Goal: Task Accomplishment & Management: Manage account settings

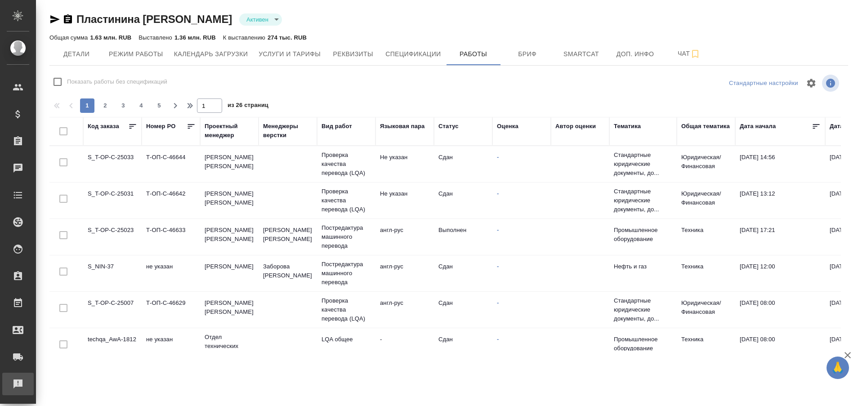
click at [18, 384] on div "Рекламации" at bounding box center [7, 383] width 22 height 13
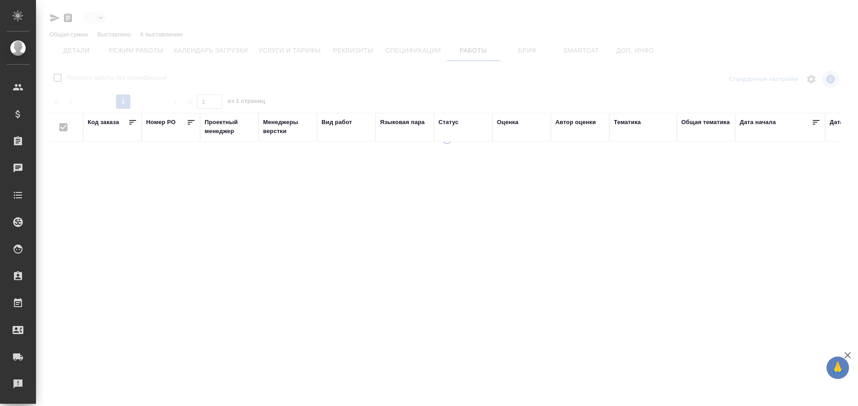
type input "active"
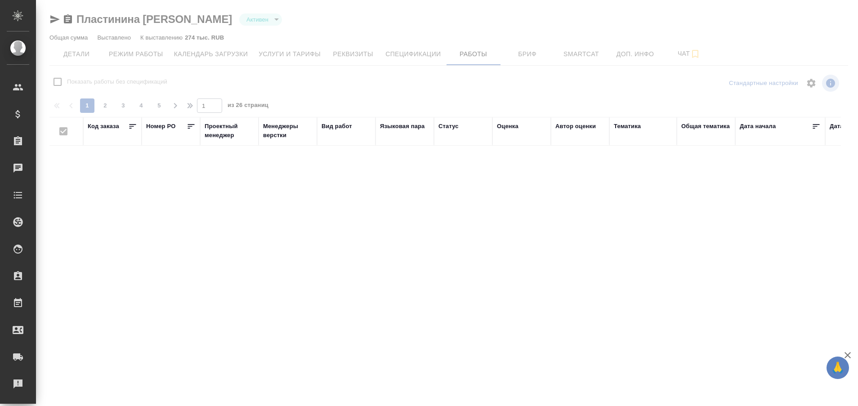
checkbox input "false"
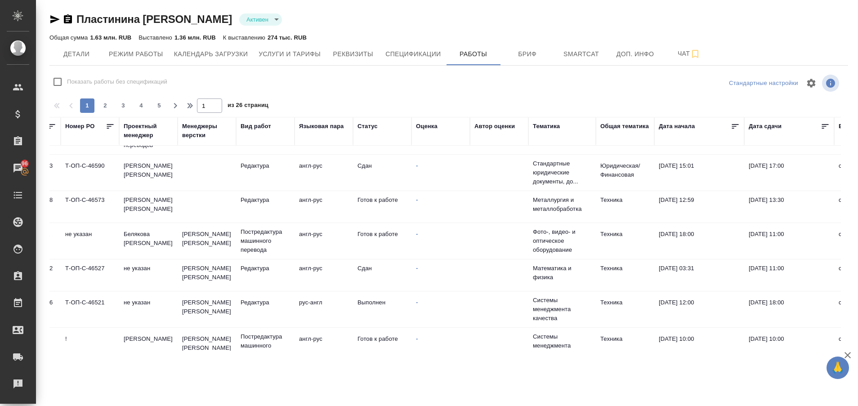
scroll to position [210, 0]
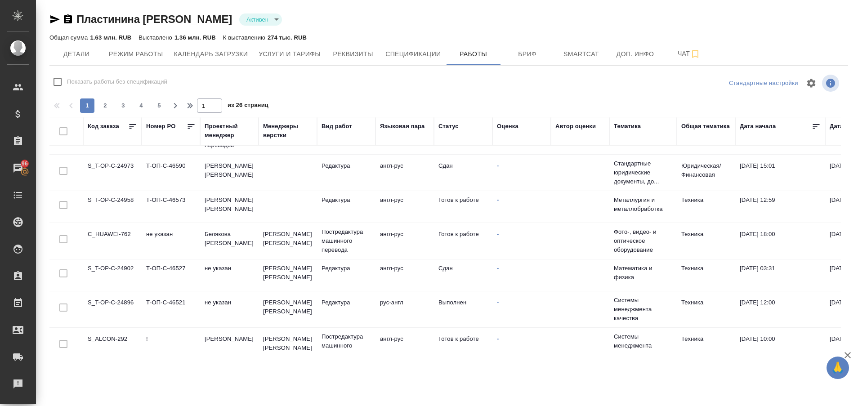
click at [112, 205] on td "S_T-OP-C-24958" at bounding box center [112, 206] width 58 height 31
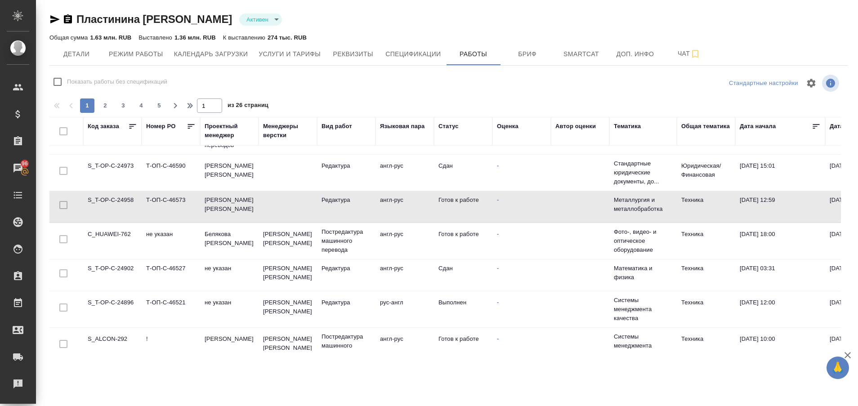
click at [110, 199] on td "S_T-OP-C-24958" at bounding box center [112, 206] width 58 height 31
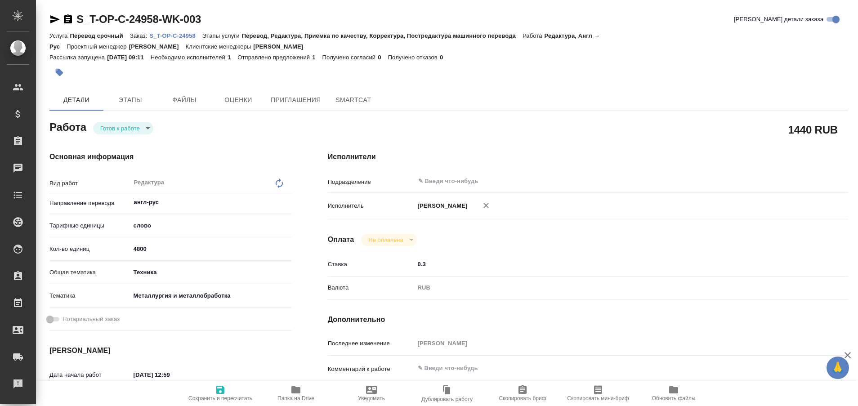
type textarea "x"
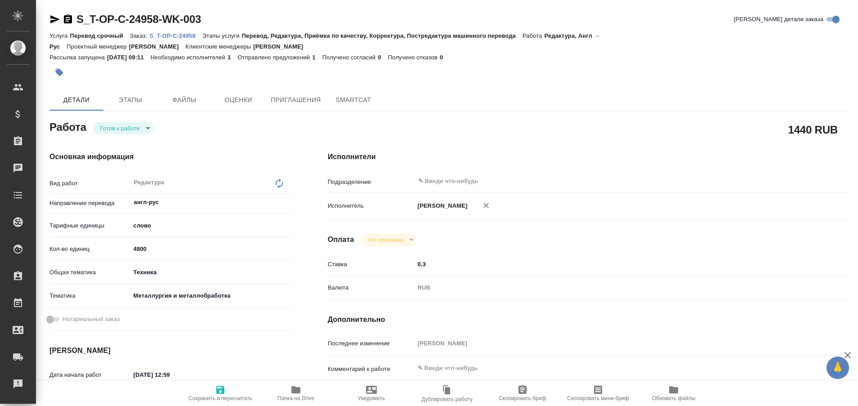
type textarea "x"
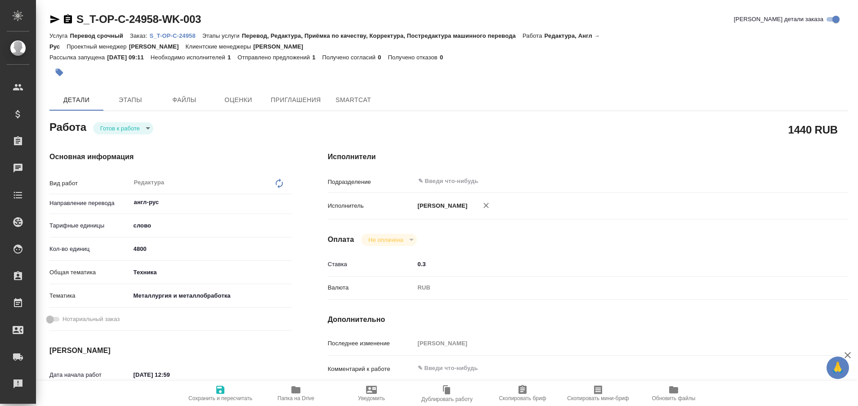
type textarea "x"
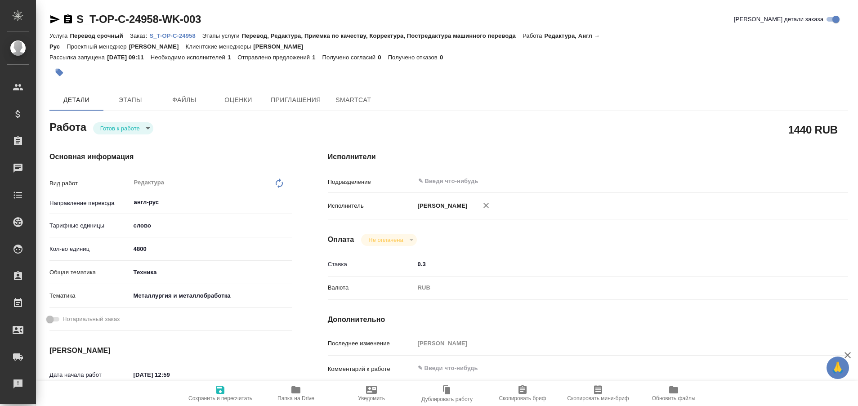
type textarea "x"
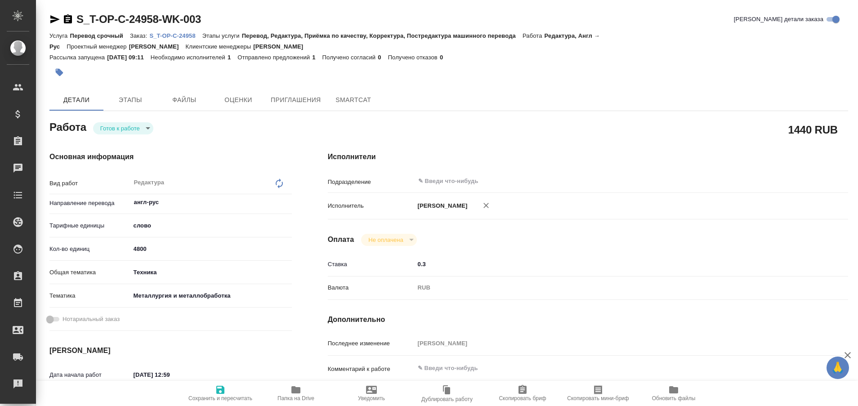
type textarea "x"
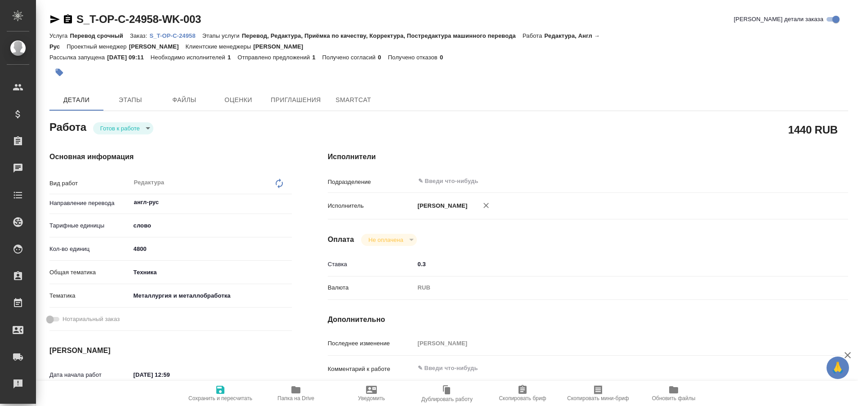
type textarea "x"
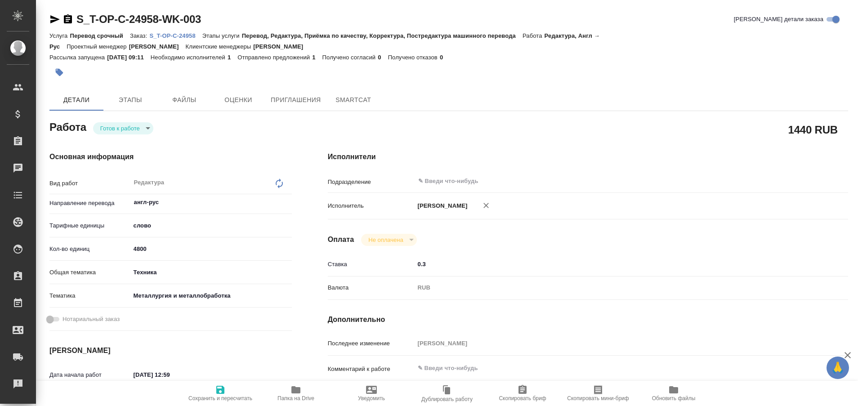
type textarea "x"
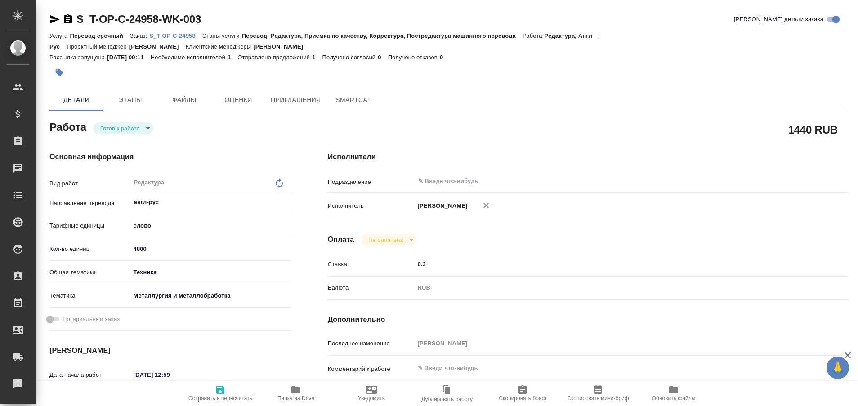
type textarea "x"
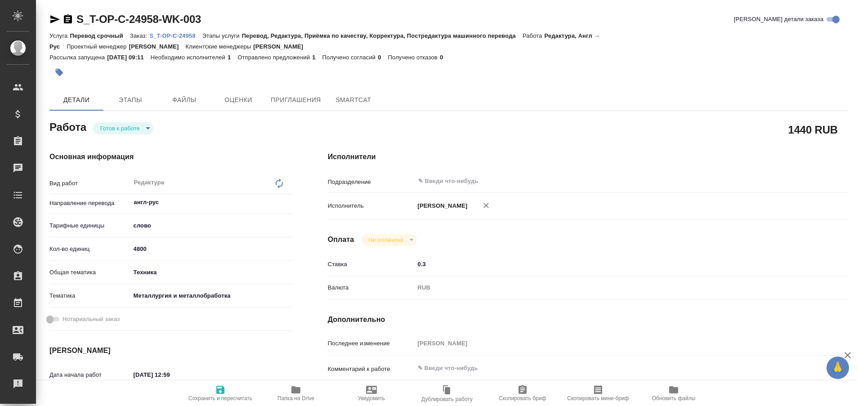
type textarea "x"
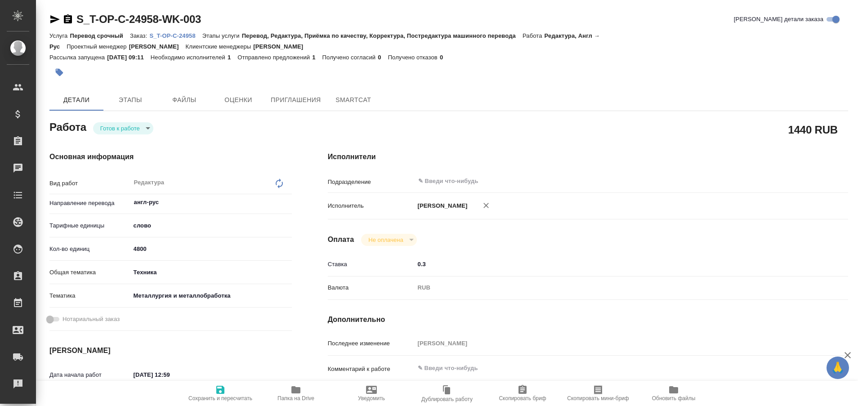
type textarea "x"
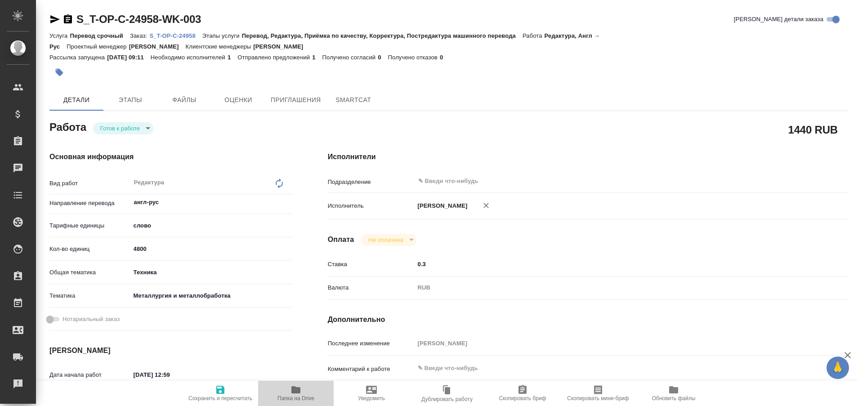
click at [289, 392] on span "Папка на Drive" at bounding box center [295, 392] width 65 height 17
type textarea "x"
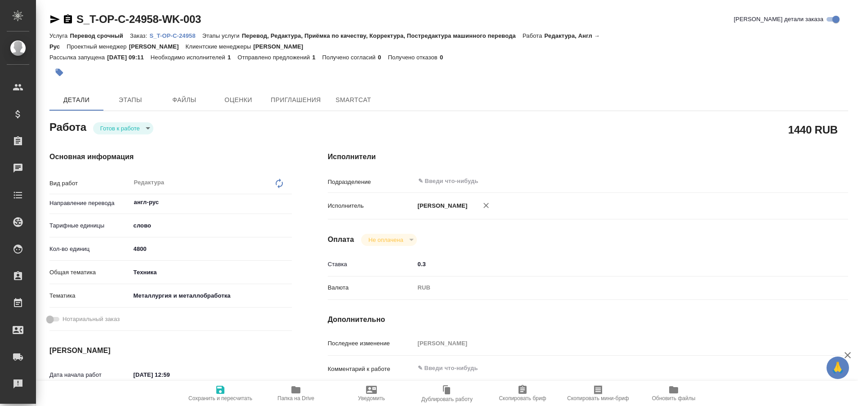
type textarea "x"
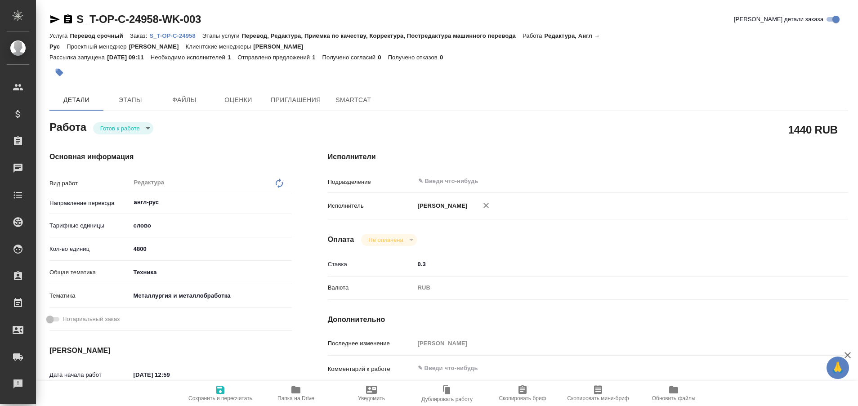
type textarea "x"
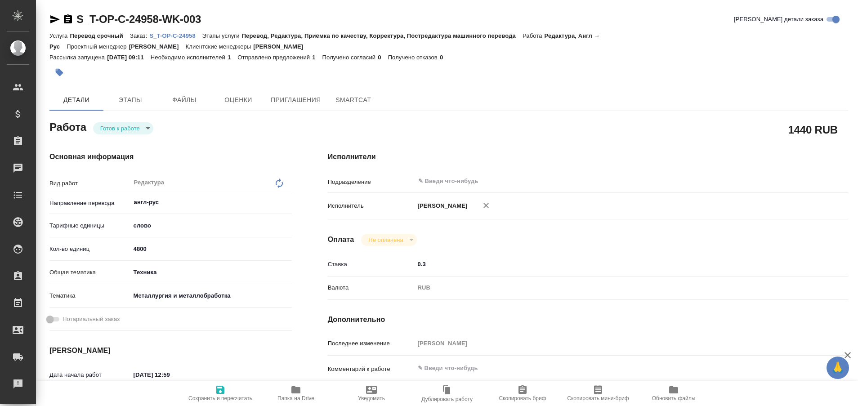
type textarea "x"
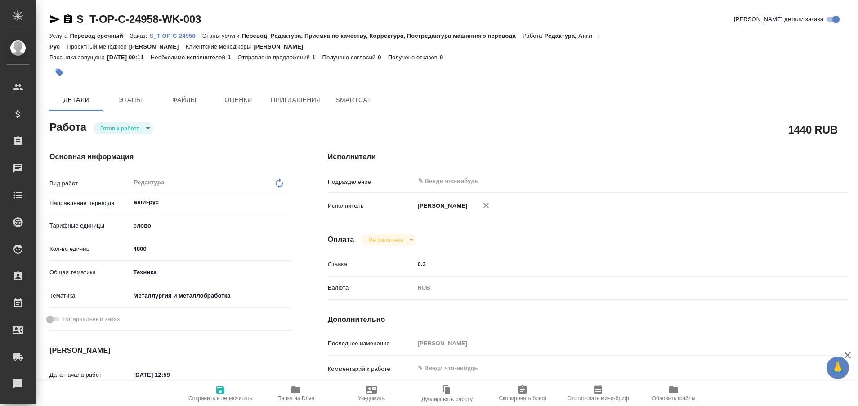
type textarea "x"
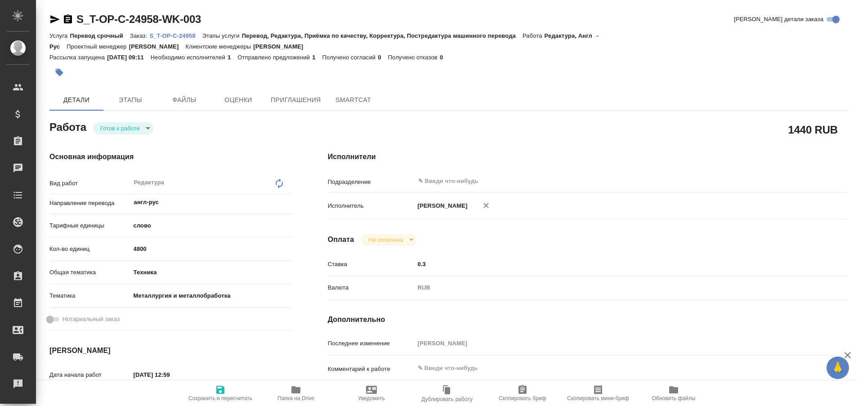
type textarea "x"
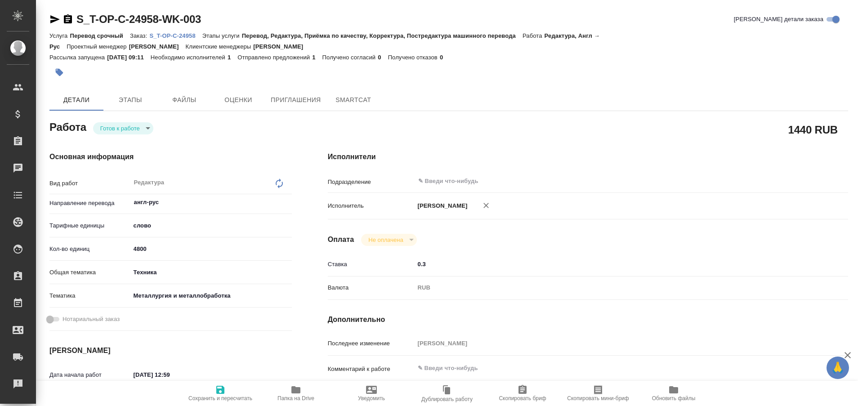
type textarea "x"
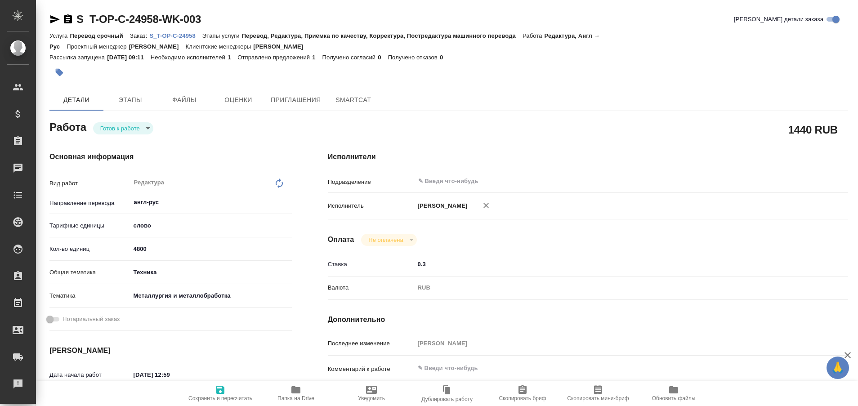
type textarea "x"
click at [51, 16] on icon "button" at bounding box center [54, 19] width 9 height 8
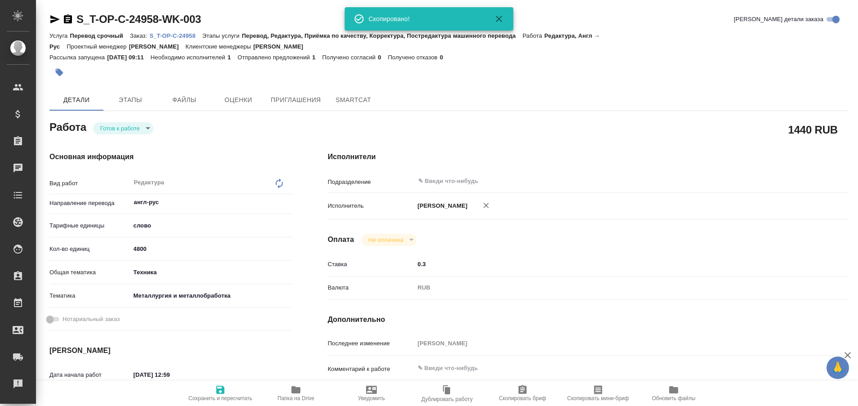
type textarea "x"
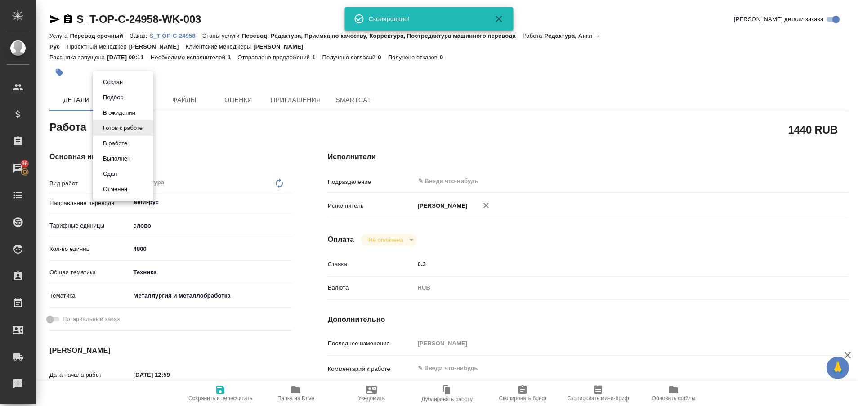
click at [142, 128] on body "🙏 .cls-1 fill:#fff; AWATERA Plastinina Anastasia Клиенты Спецификации Заказы 96…" at bounding box center [429, 203] width 858 height 406
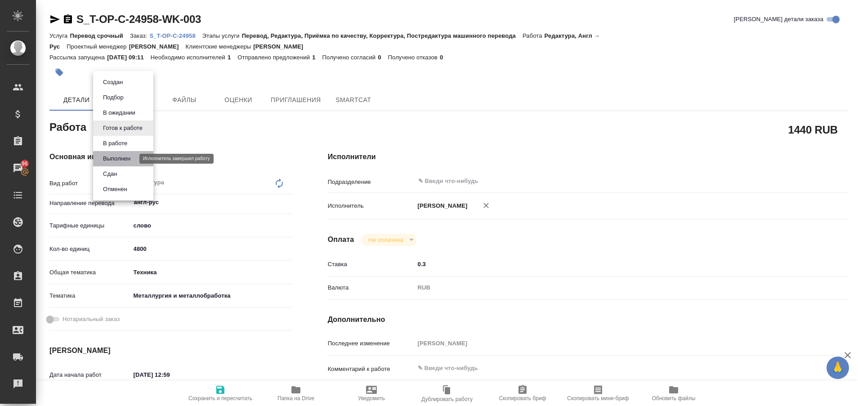
click at [117, 156] on button "Выполнен" at bounding box center [116, 159] width 33 height 10
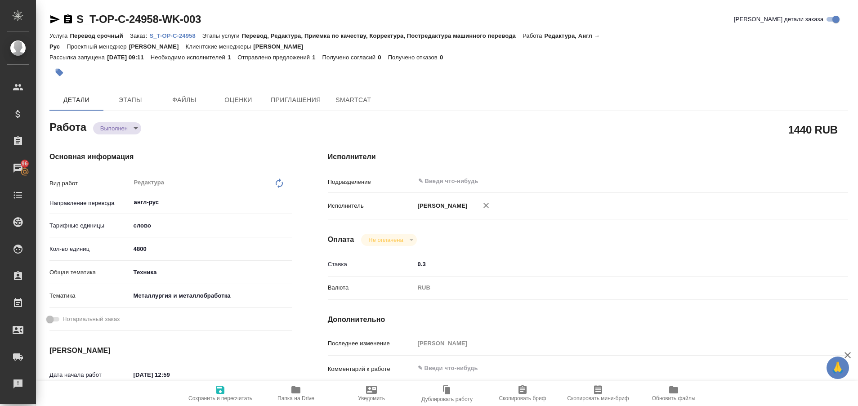
type textarea "x"
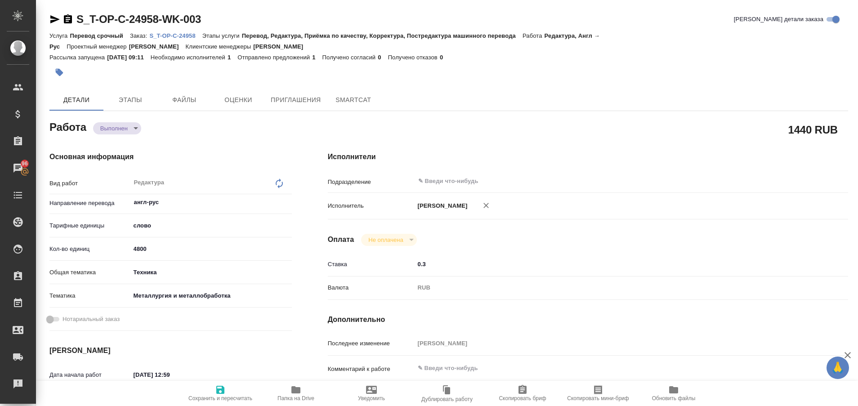
type textarea "x"
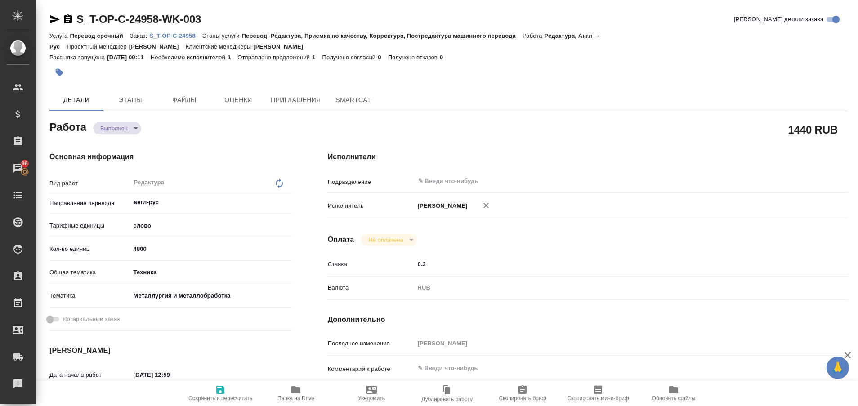
type textarea "x"
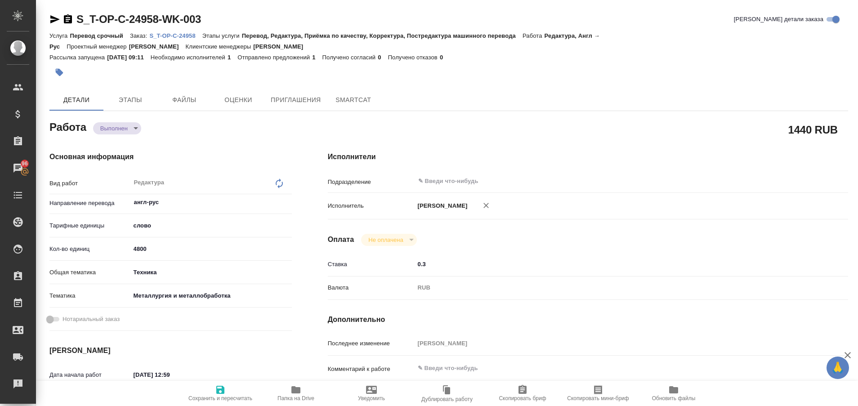
type textarea "x"
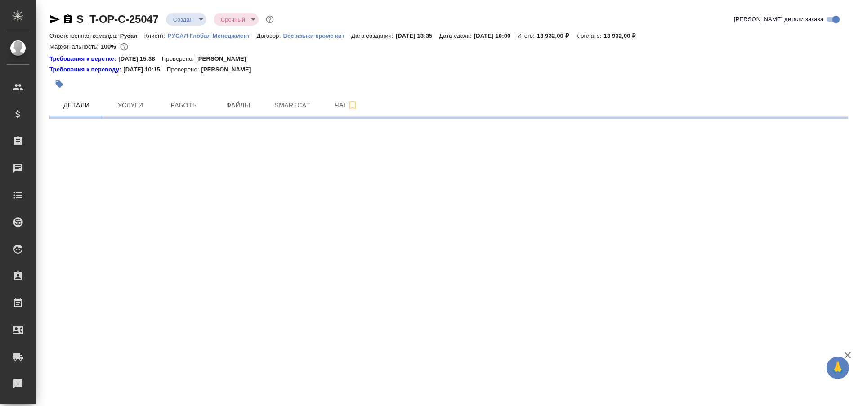
select select "RU"
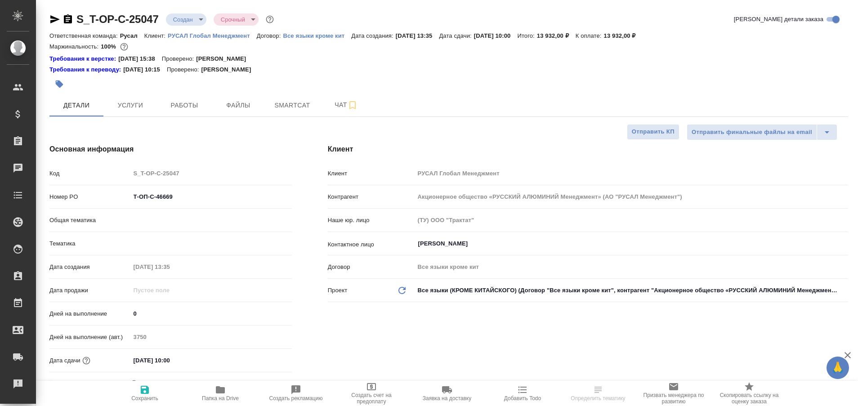
type textarea "x"
type input "Русал"
type textarea "x"
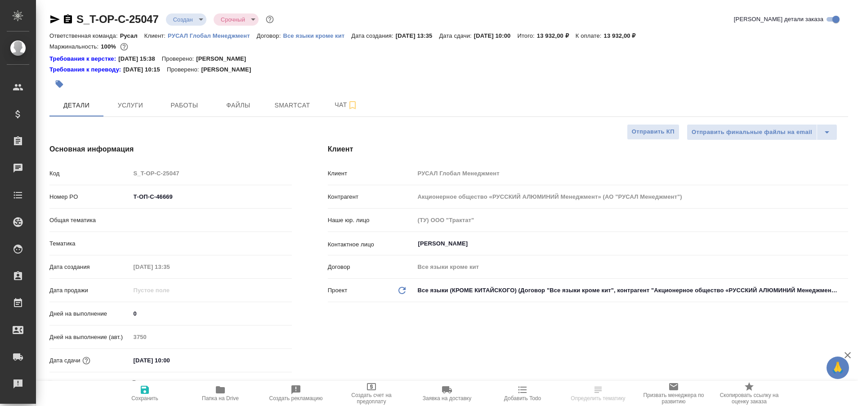
type textarea "x"
type input "[PERSON_NAME]"
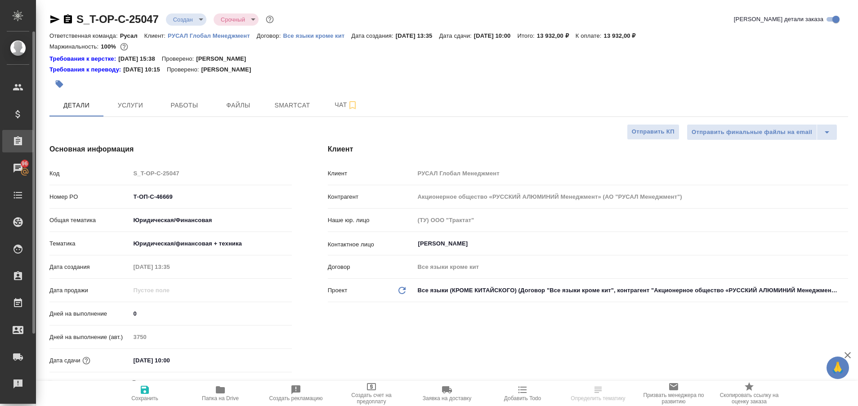
type textarea "x"
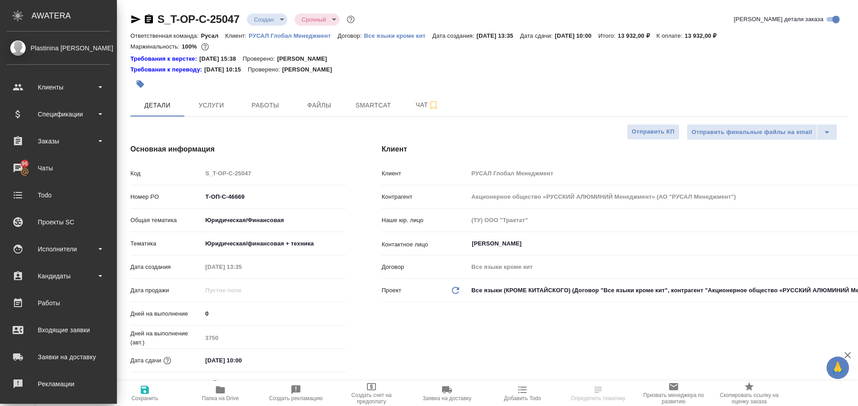
type textarea "x"
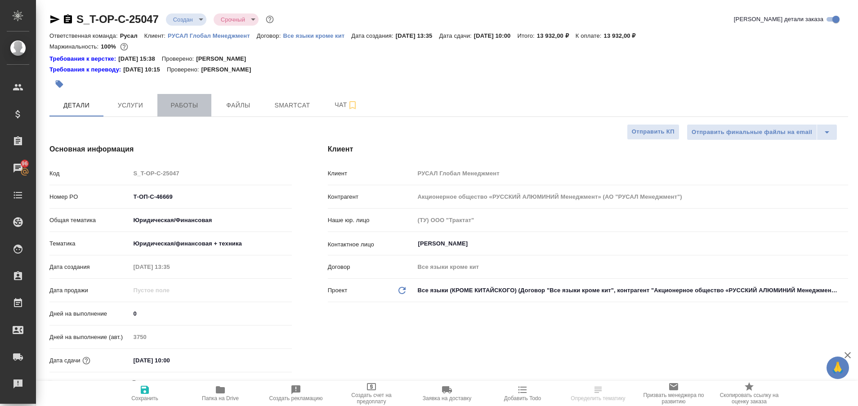
click at [187, 107] on span "Работы" at bounding box center [184, 105] width 43 height 11
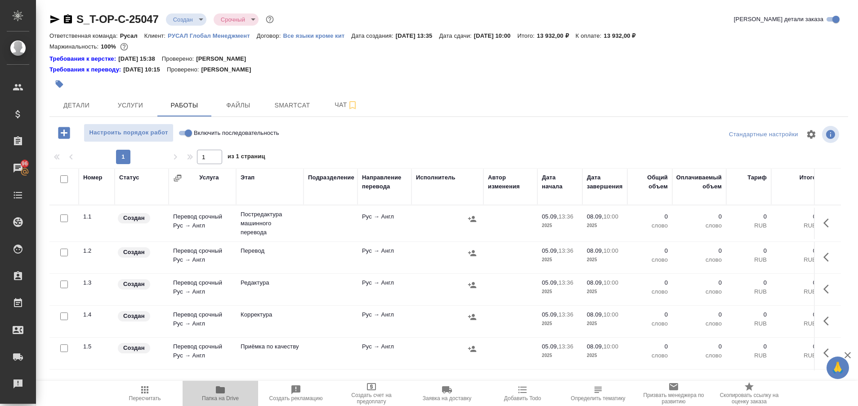
click at [217, 397] on span "Папка на Drive" at bounding box center [220, 398] width 37 height 6
